Goal: Contribute content: Contribute content

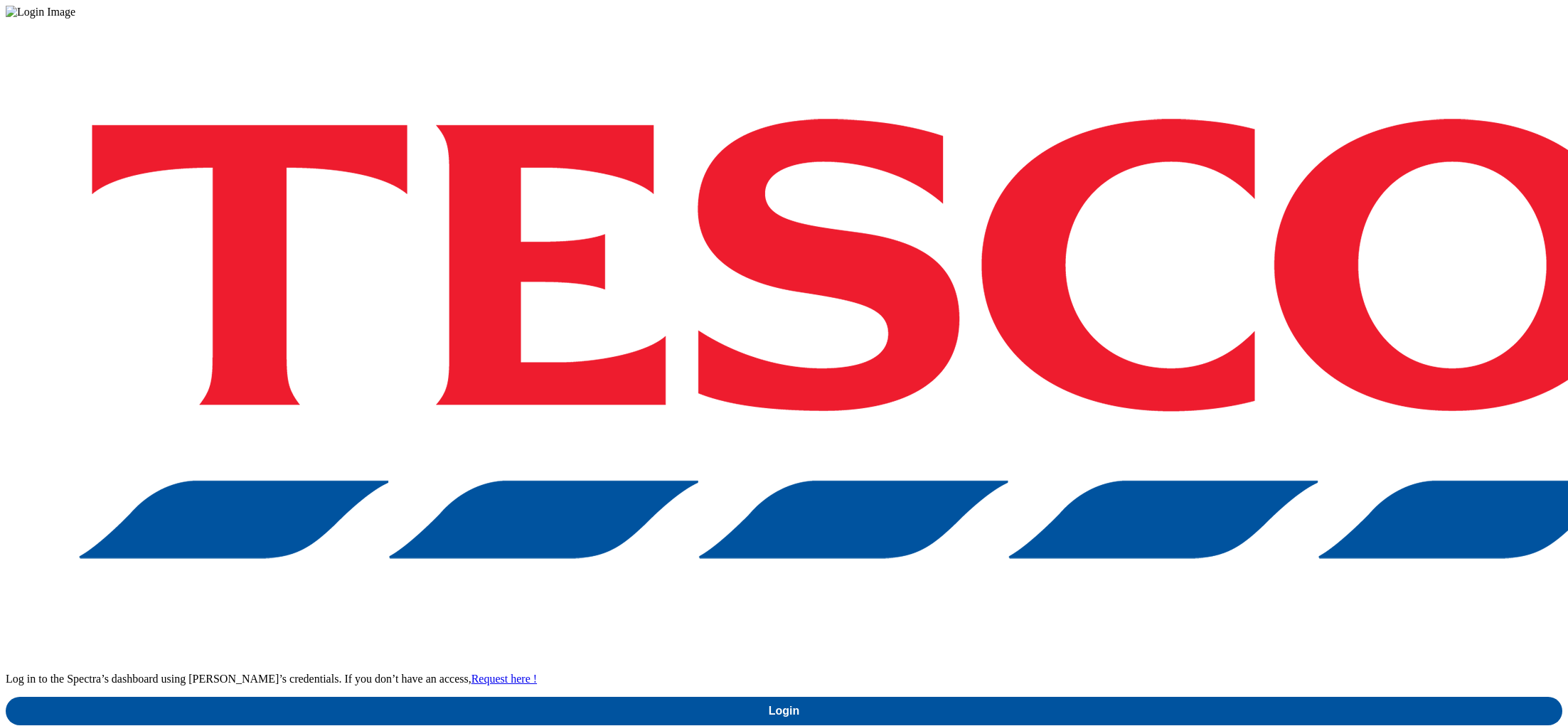
click at [1209, 435] on div "Log in to the Spectra’s dashboard using Tesco’s credentials. If you don’t have …" at bounding box center [784, 372] width 1557 height 707
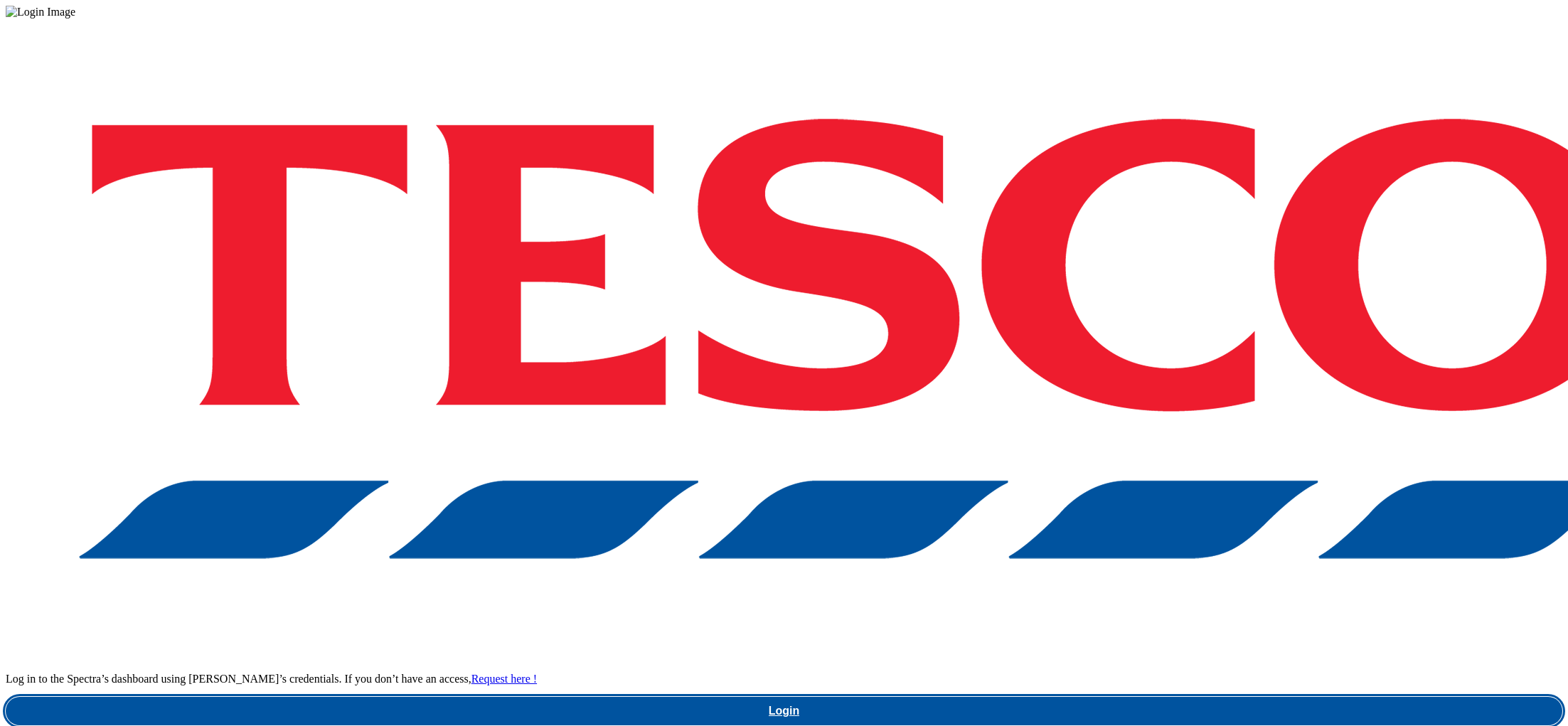
click at [1183, 697] on link "Login" at bounding box center [784, 711] width 1557 height 29
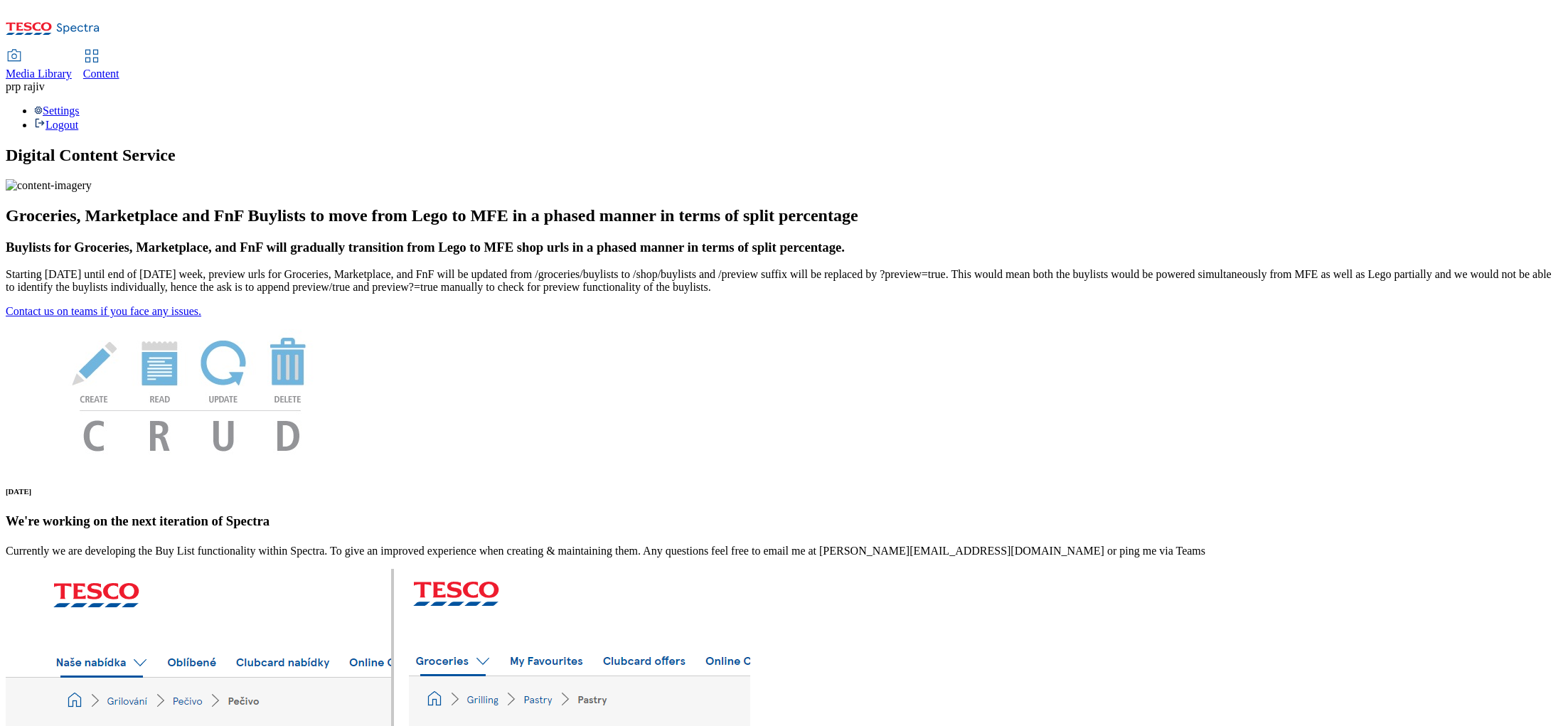
click at [72, 67] on span "Media Library" at bounding box center [39, 73] width 66 height 12
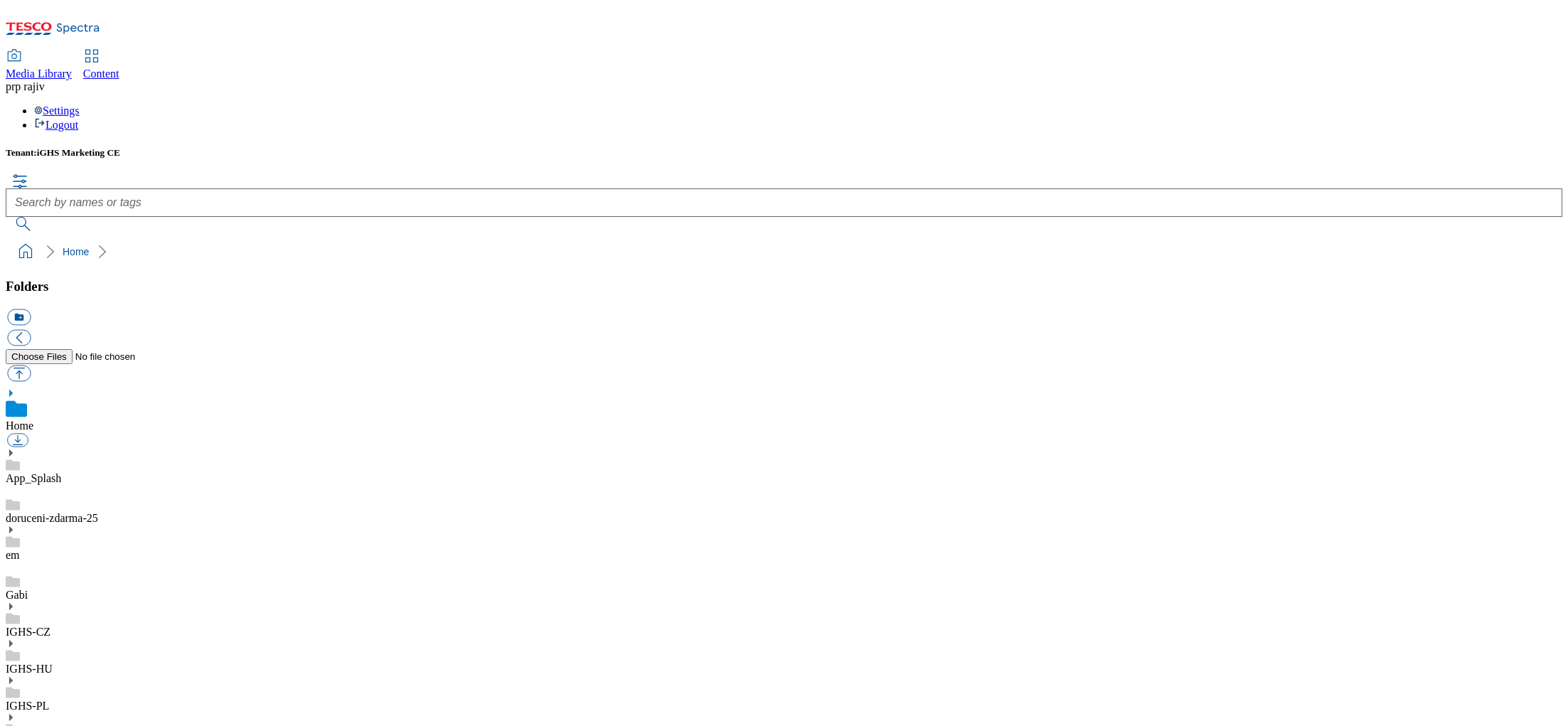
click at [16, 712] on icon at bounding box center [11, 717] width 10 height 10
click at [121, 712] on div "IGHS-SK" at bounding box center [784, 731] width 1557 height 37
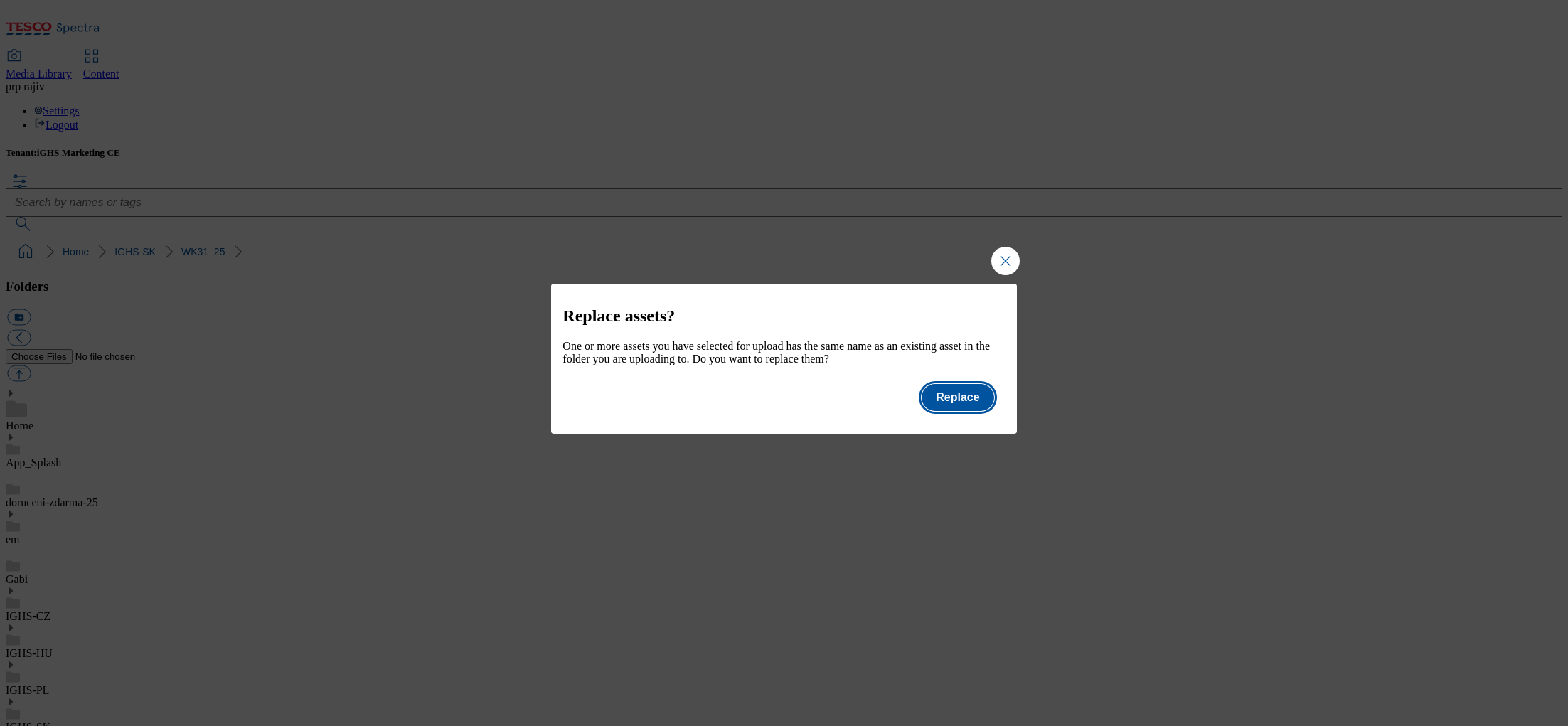
click at [968, 408] on button "Replace" at bounding box center [958, 397] width 72 height 27
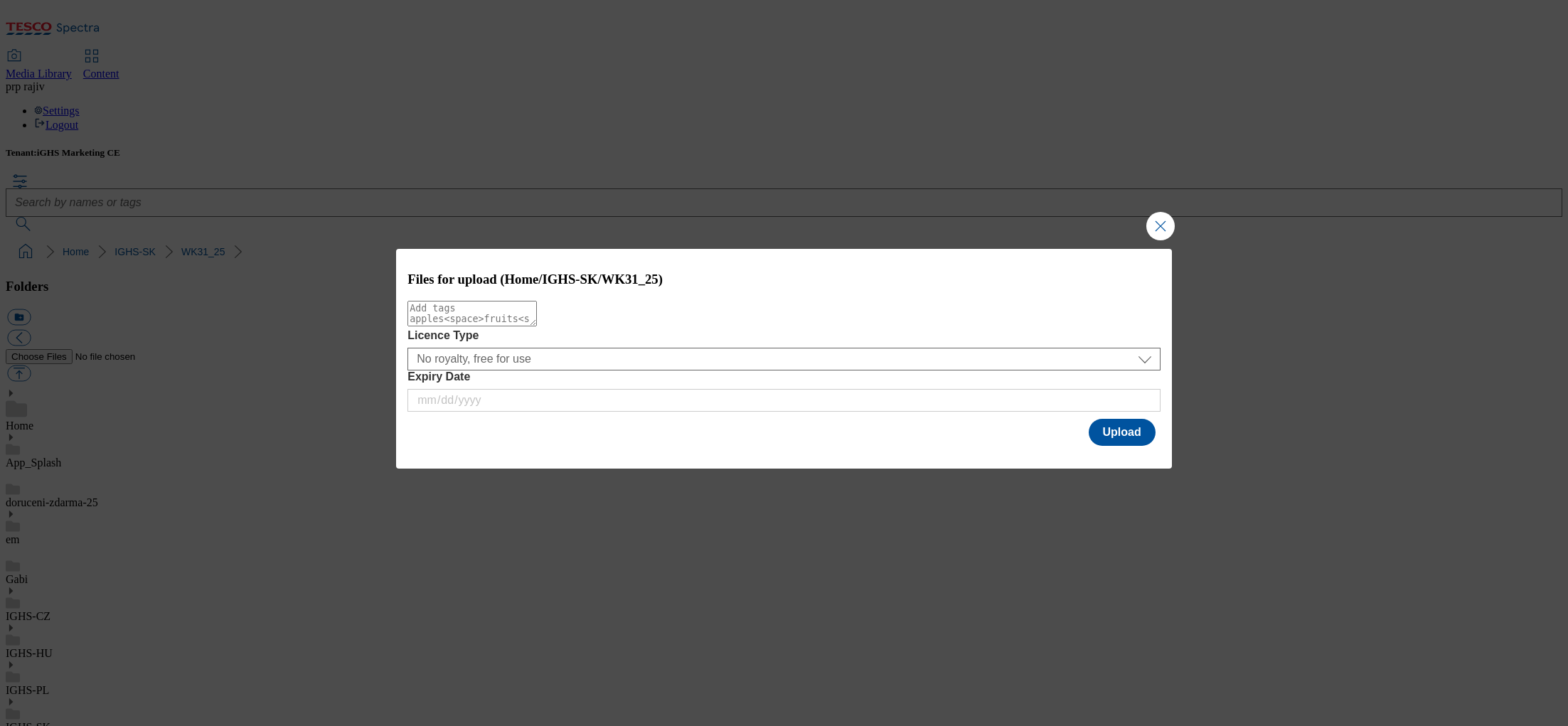
click at [537, 326] on textarea "Modal" at bounding box center [472, 314] width 130 height 26
click at [420, 316] on textarea "sb_3" at bounding box center [472, 314] width 130 height 26
type textarea "sb_baby_3"
click at [1128, 440] on button "Upload" at bounding box center [1122, 432] width 67 height 27
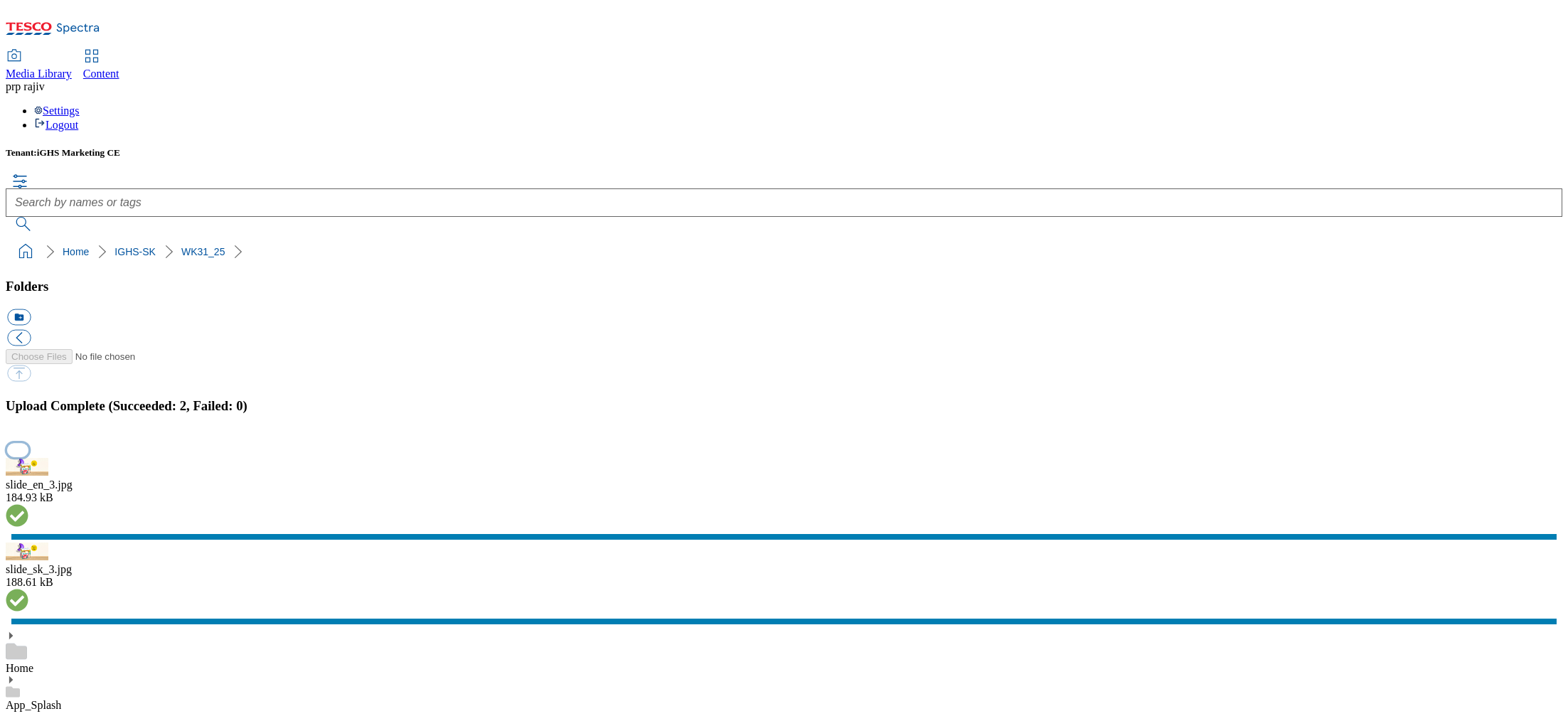
click at [29, 443] on button "button" at bounding box center [18, 450] width 21 height 14
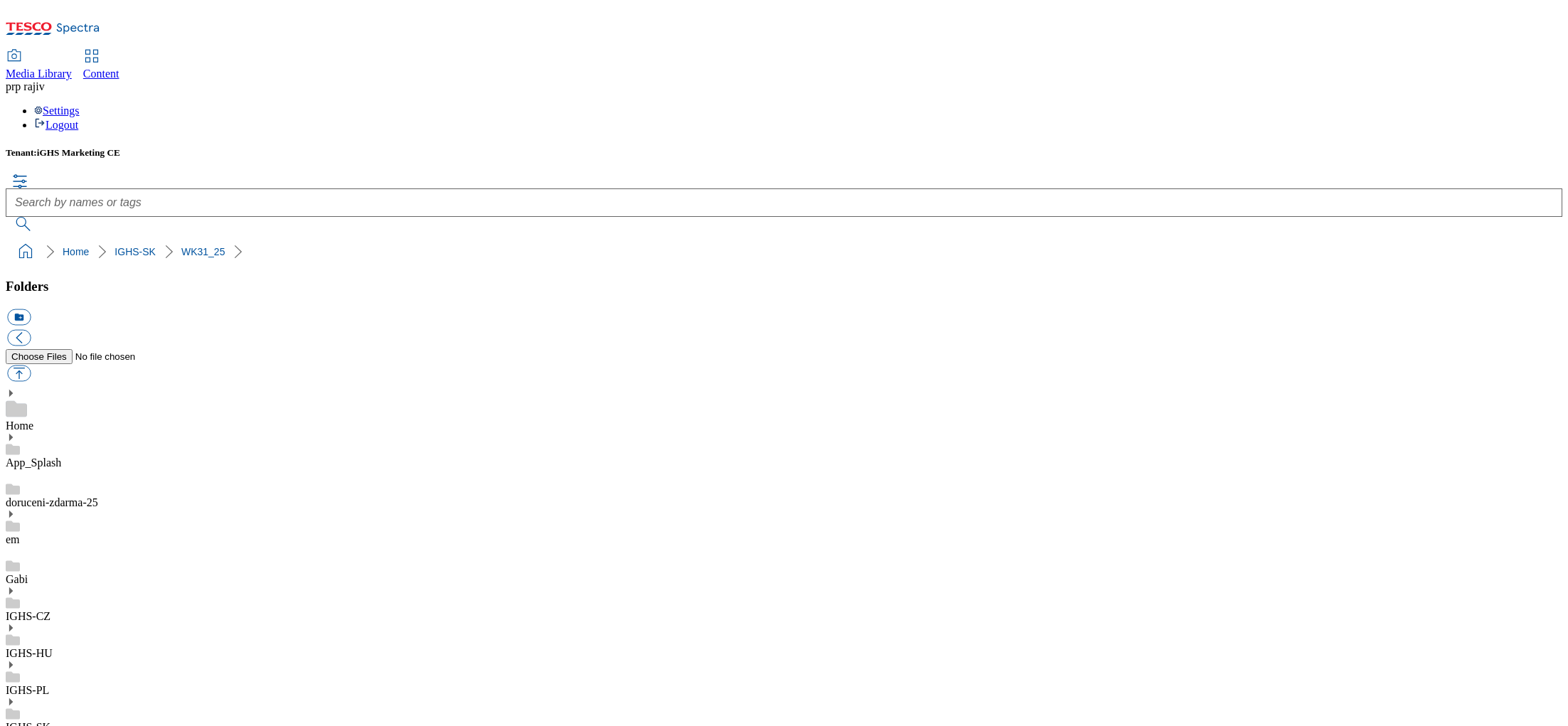
drag, startPoint x: 102, startPoint y: 400, endPoint x: 111, endPoint y: 412, distance: 15.0
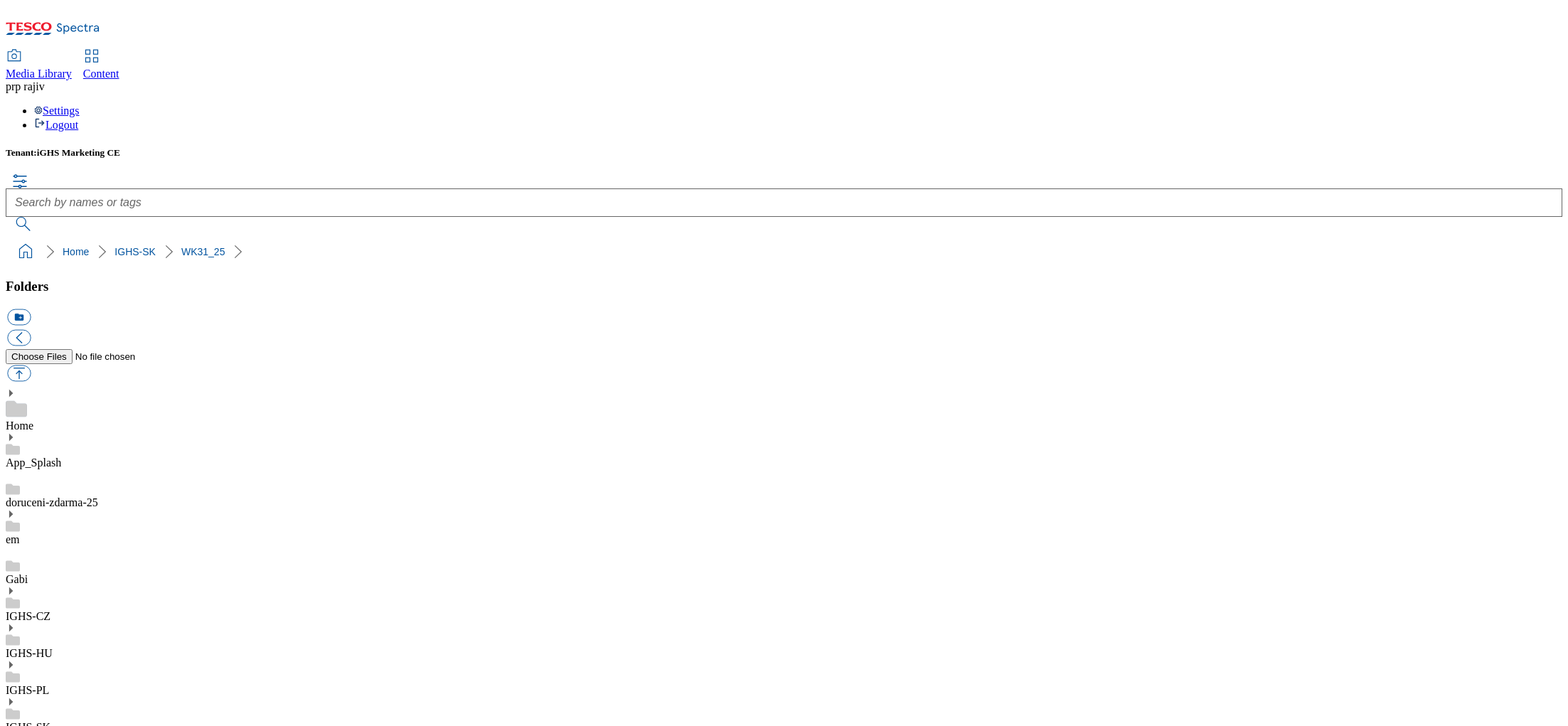
scroll to position [230, 0]
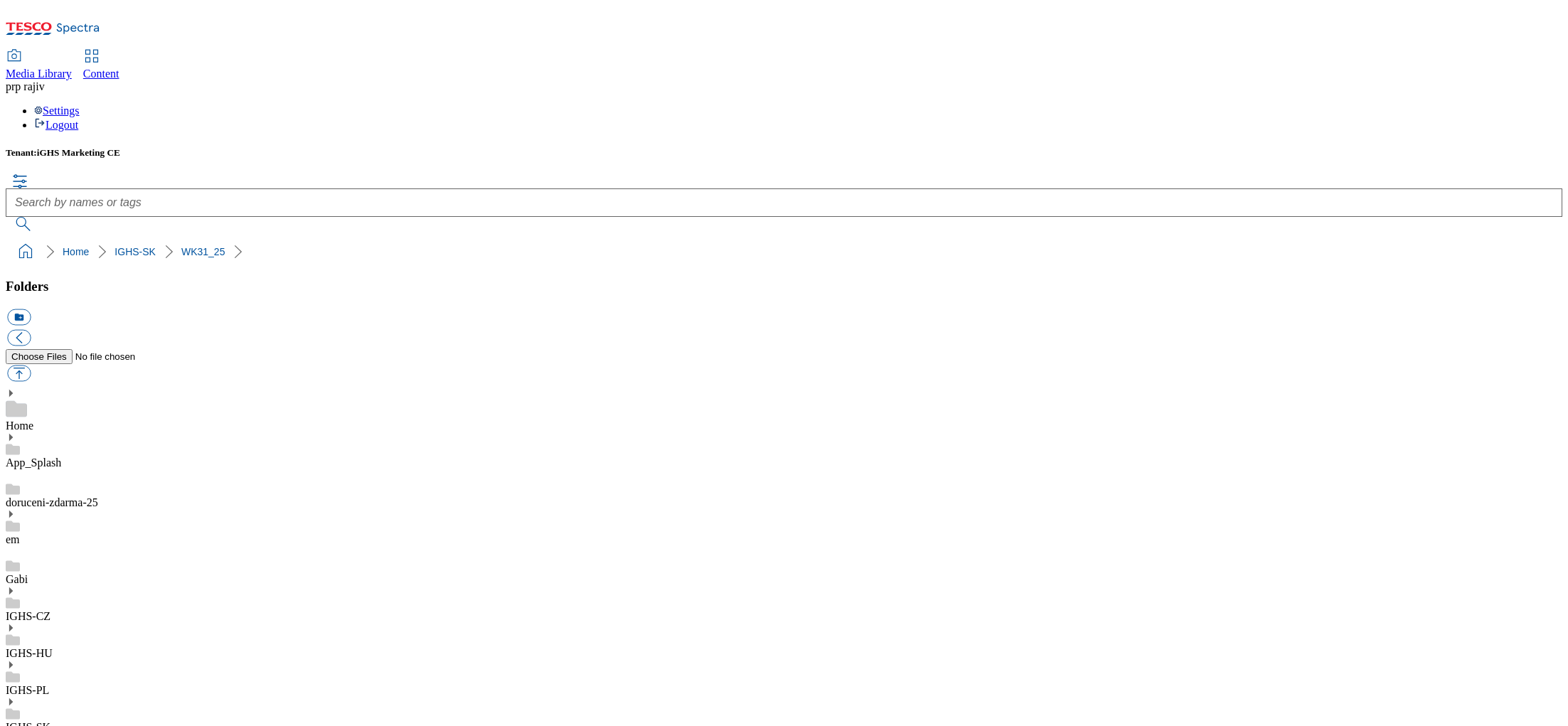
scroll to position [0, 0]
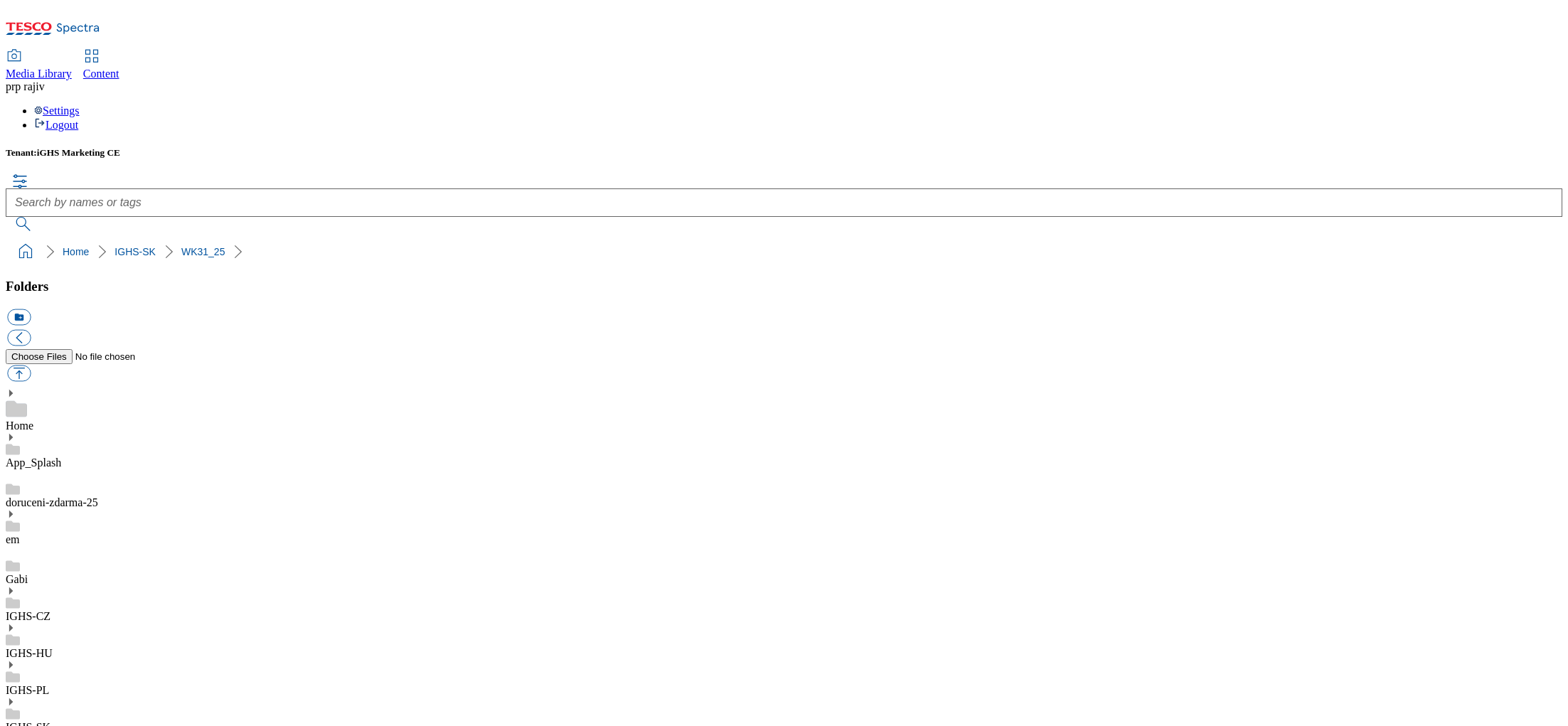
scroll to position [40, 0]
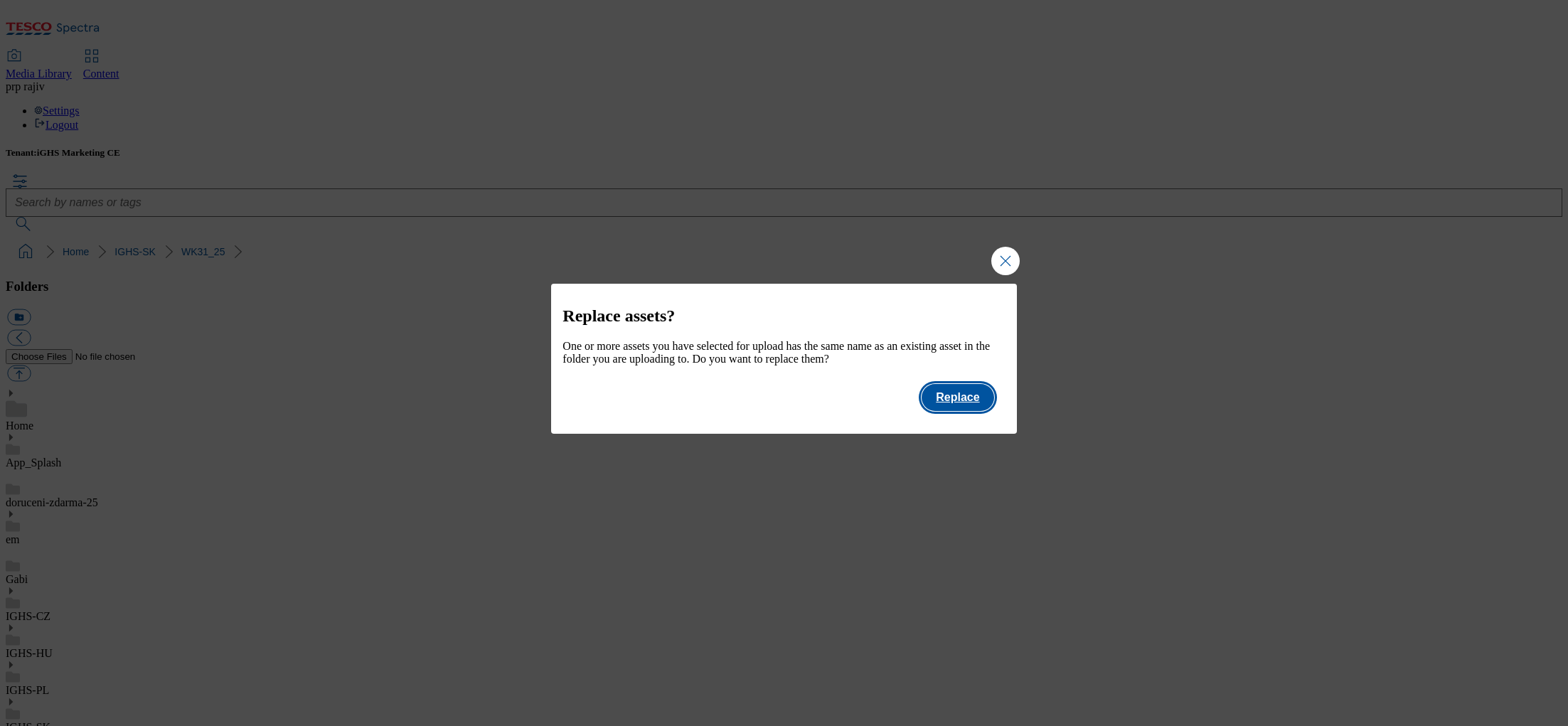
click at [963, 407] on button "Replace" at bounding box center [958, 397] width 72 height 27
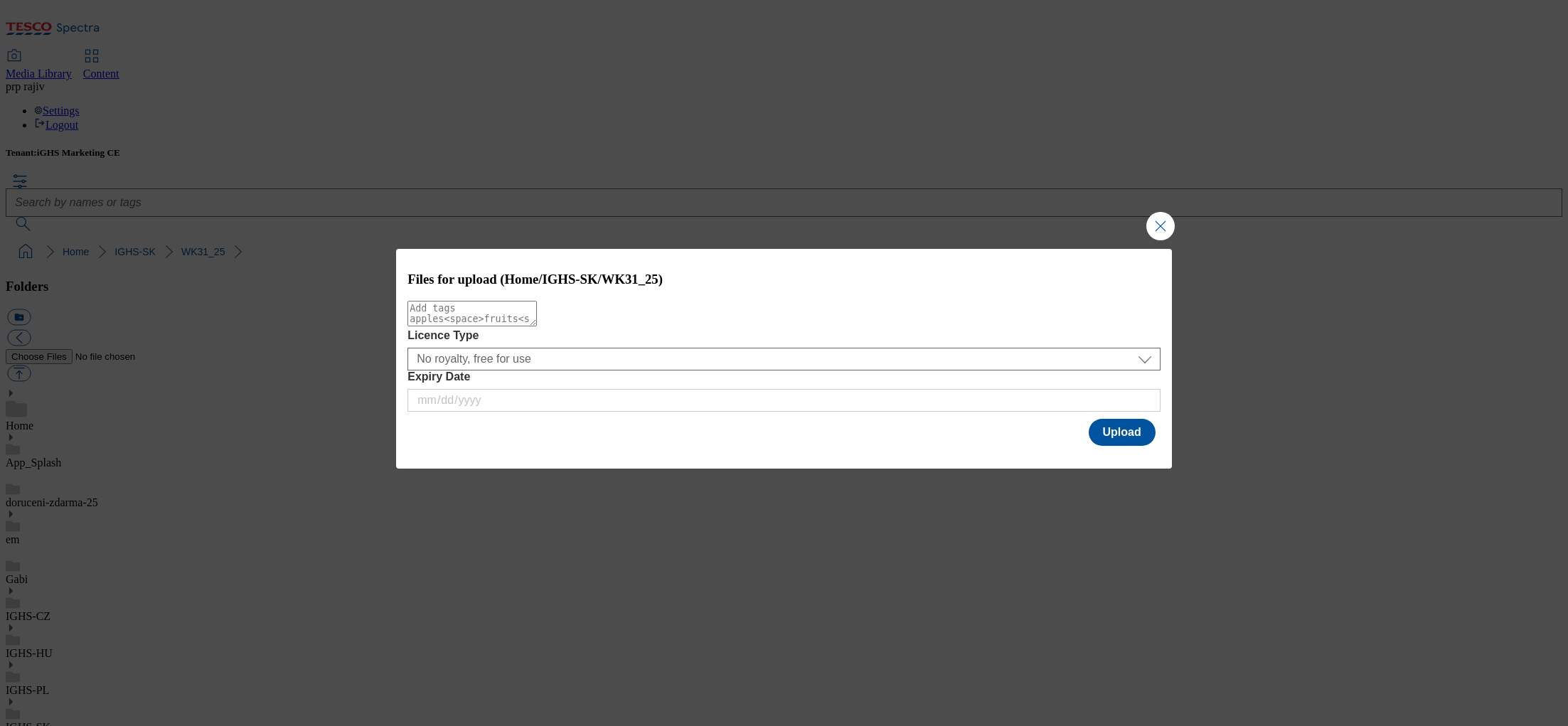
click at [537, 322] on textarea "Modal" at bounding box center [472, 314] width 130 height 26
type textarea "p"
paste textarea "slide_en_3"
type textarea "slide_en_3"
click at [1133, 439] on button "Upload" at bounding box center [1122, 432] width 67 height 27
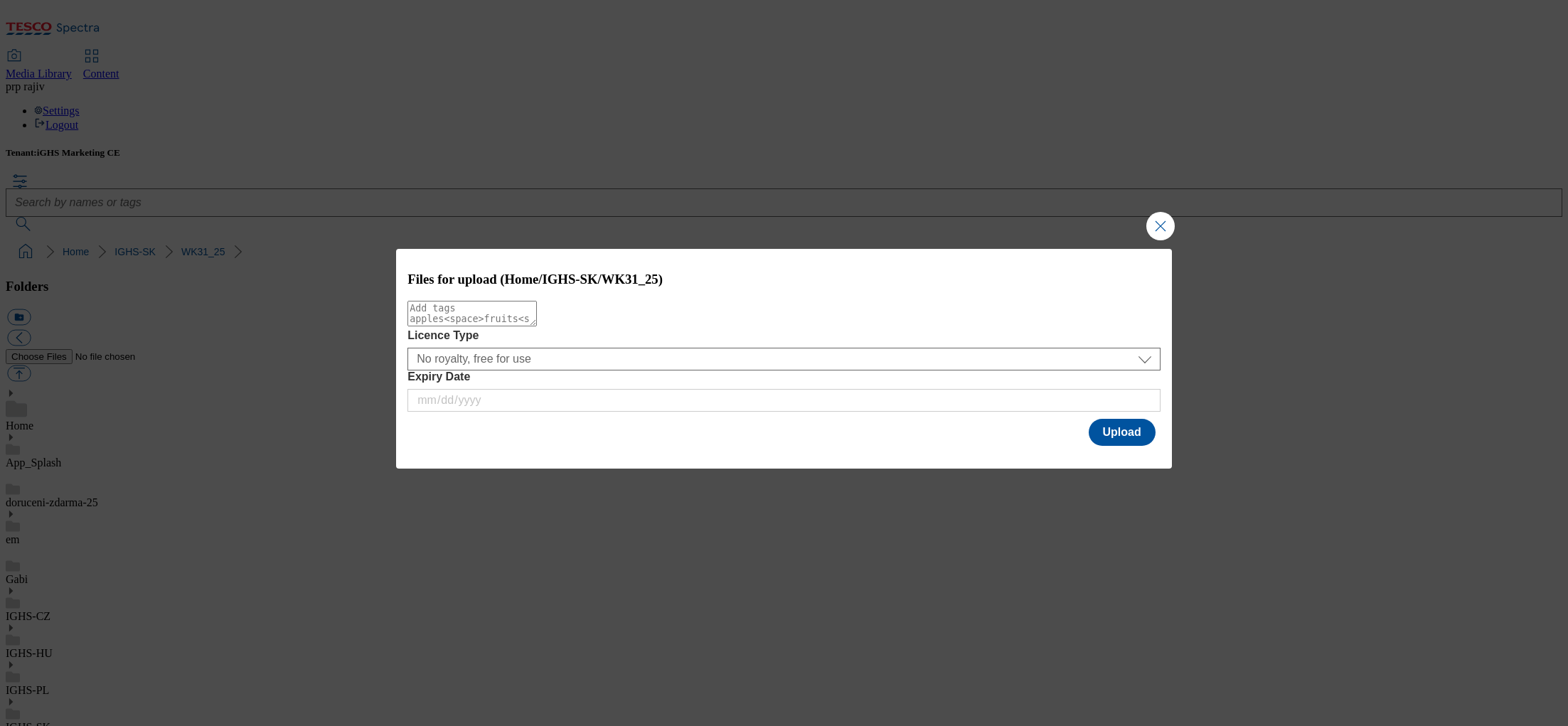
click at [537, 326] on textarea "Modal" at bounding box center [472, 314] width 130 height 26
paste textarea "slide_en_baby_3"
type textarea "slide_en_baby_3"
click at [1127, 435] on button "Upload" at bounding box center [1122, 432] width 67 height 27
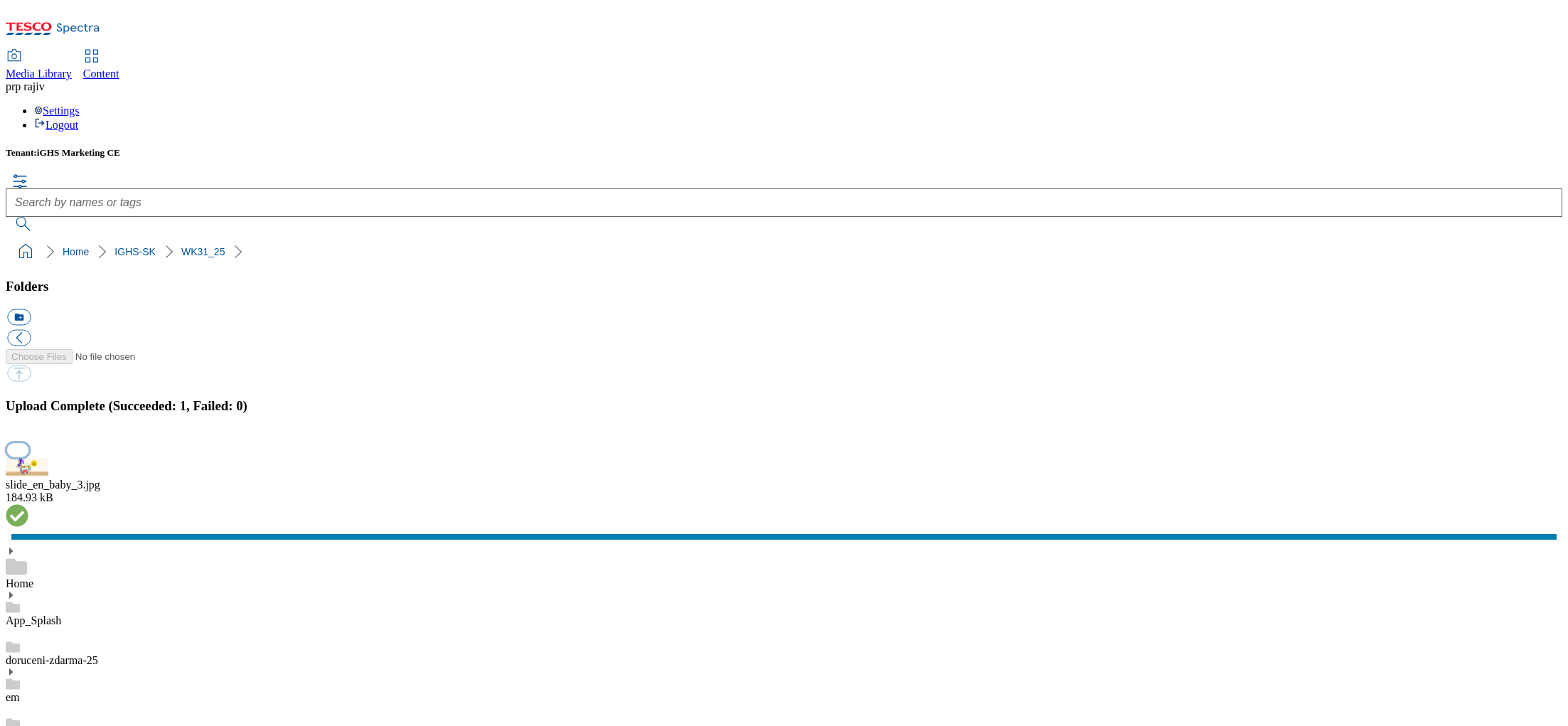
click at [29, 443] on button "button" at bounding box center [18, 450] width 21 height 14
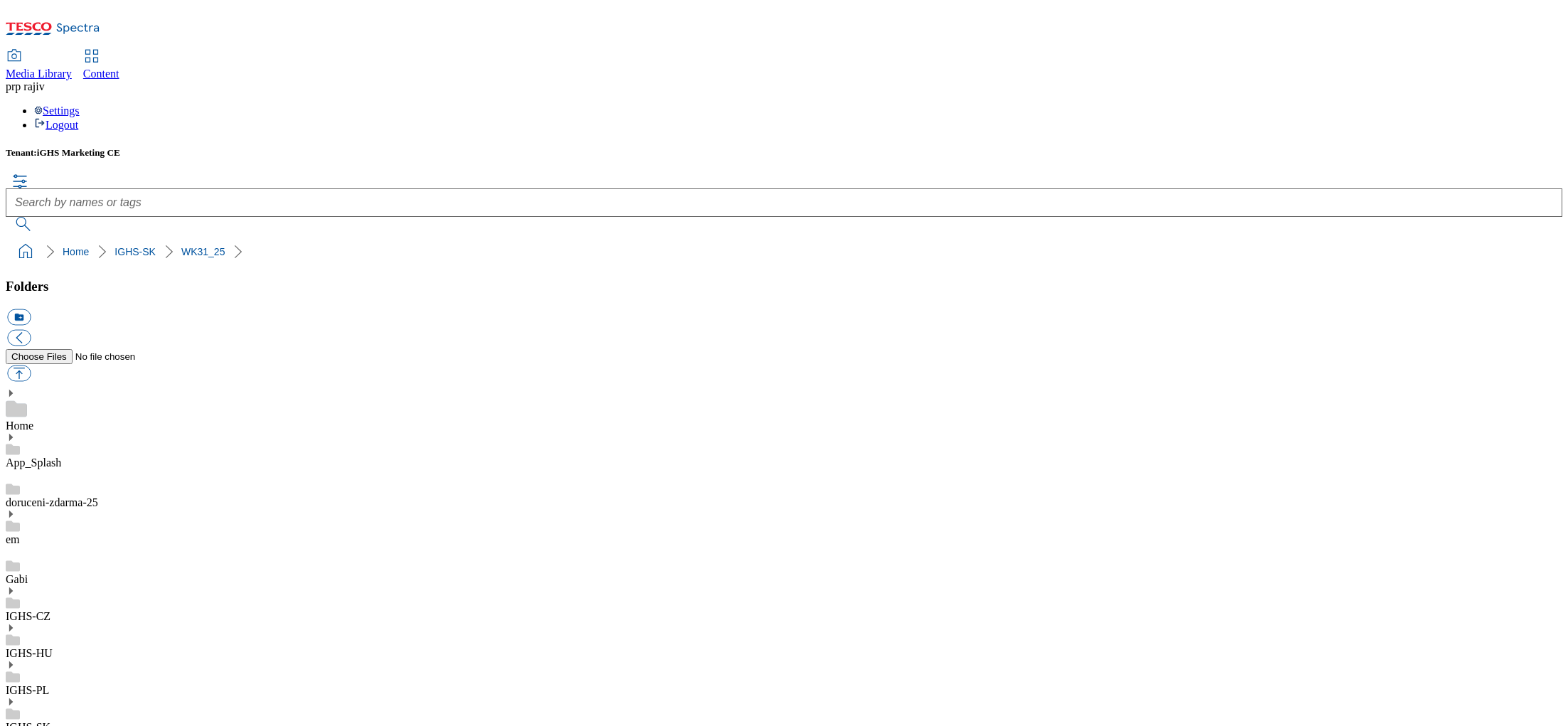
scroll to position [501, 0]
